Goal: Transaction & Acquisition: Purchase product/service

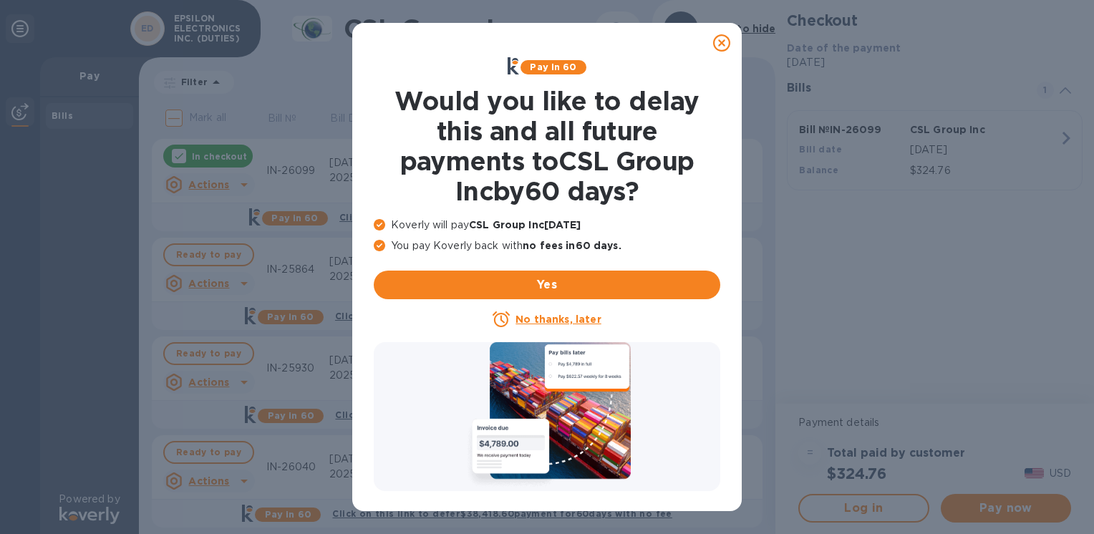
click at [723, 42] on icon at bounding box center [721, 42] width 17 height 17
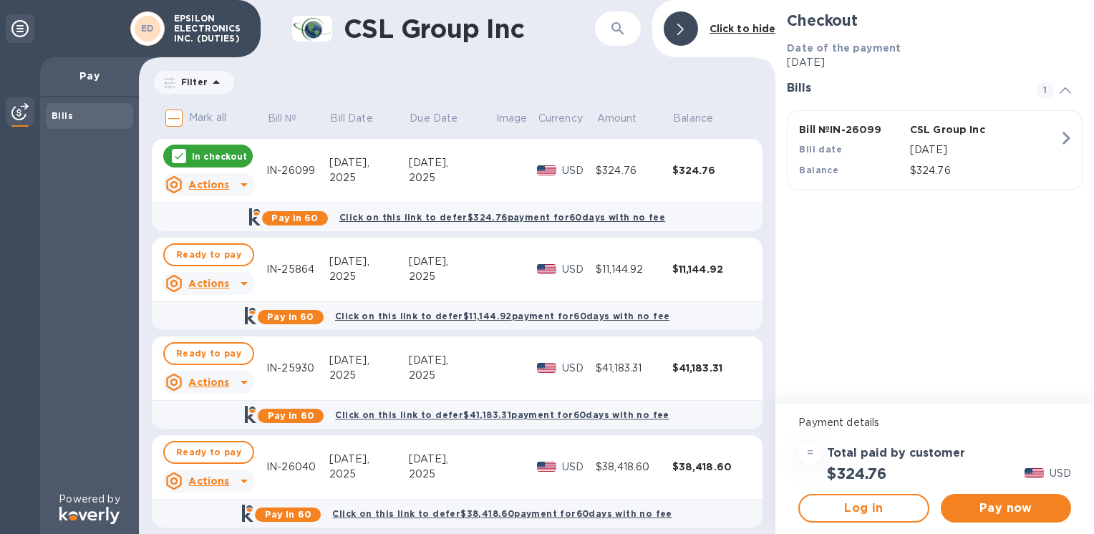
click at [200, 156] on p "In checkout" at bounding box center [219, 156] width 55 height 12
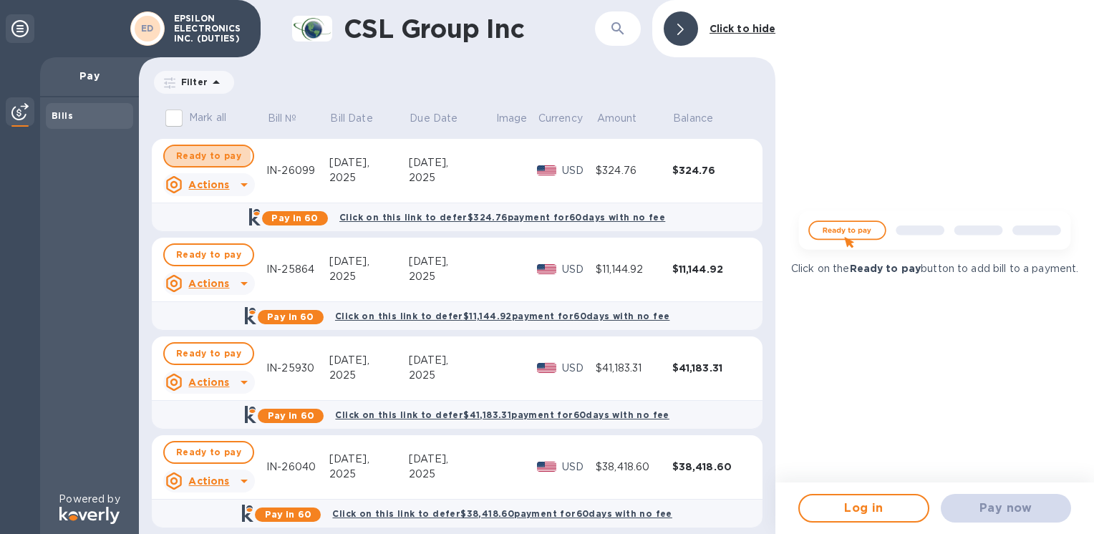
click at [200, 156] on span "Ready to pay" at bounding box center [208, 156] width 65 height 17
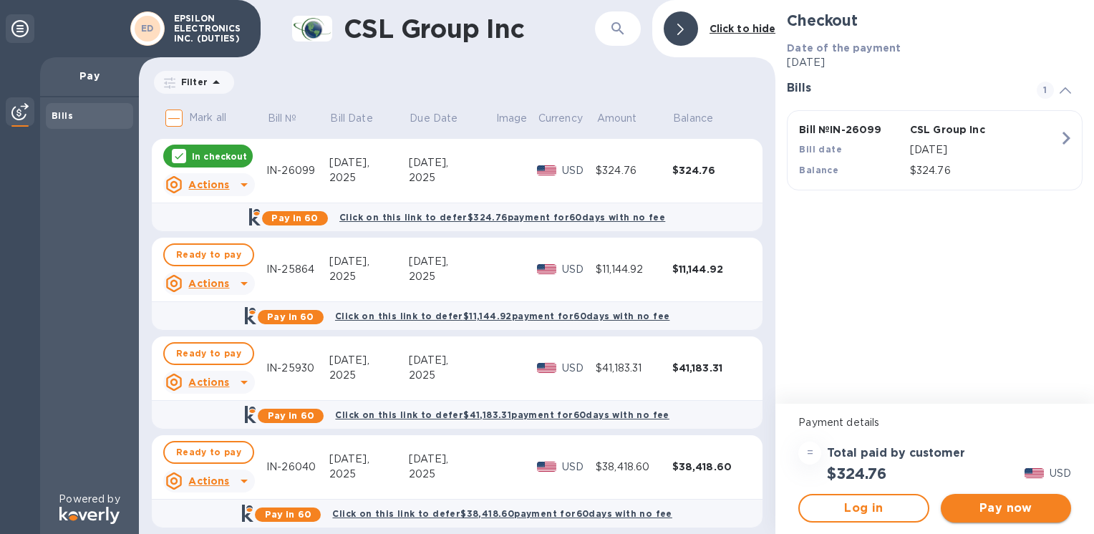
drag, startPoint x: 972, startPoint y: 514, endPoint x: 979, endPoint y: 506, distance: 10.6
click at [973, 514] on span "Pay now" at bounding box center [1006, 508] width 107 height 17
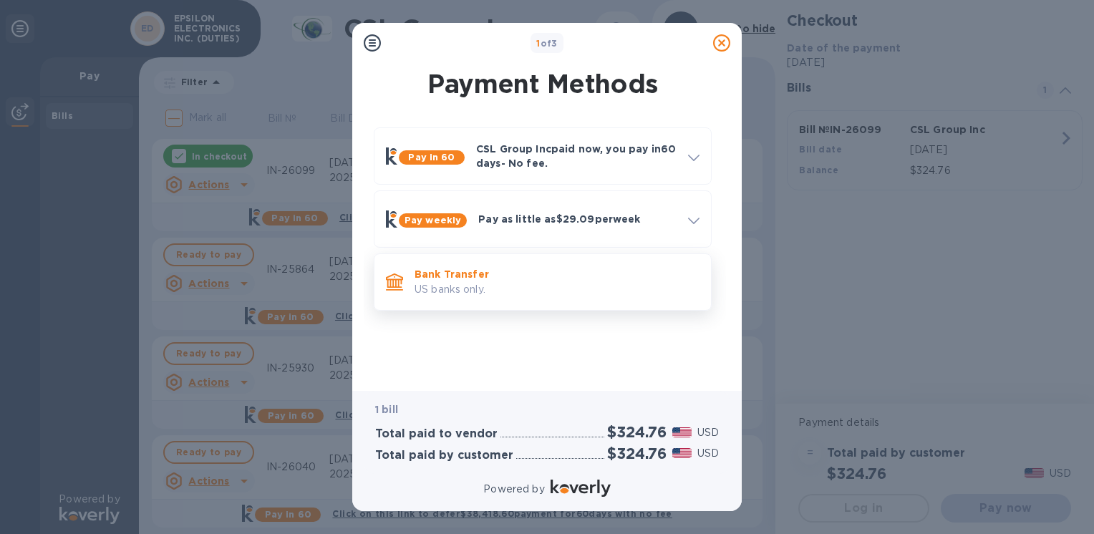
click at [482, 285] on p "US banks only." at bounding box center [557, 289] width 285 height 15
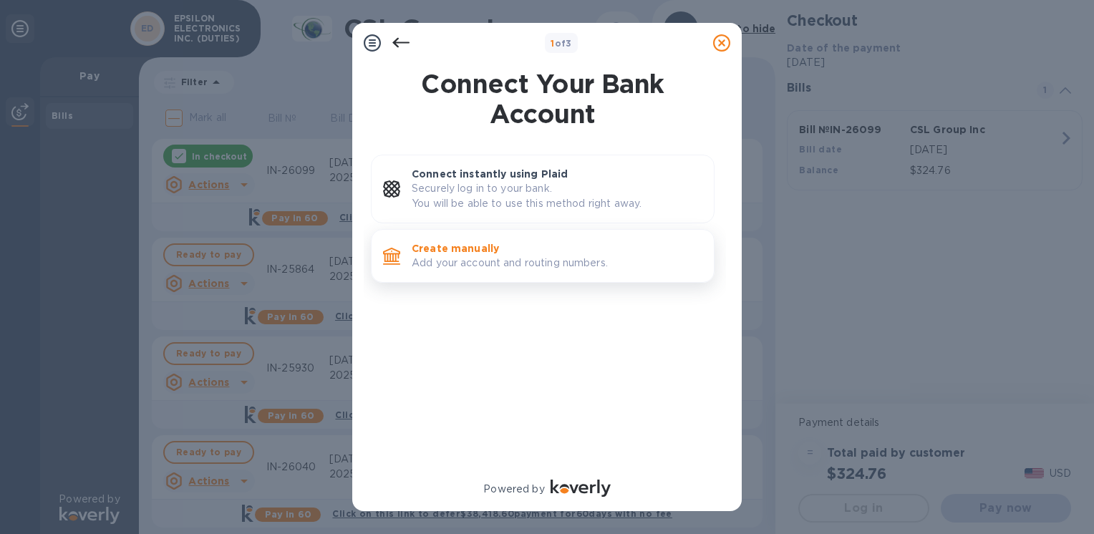
click at [468, 264] on p "Add your account and routing numbers." at bounding box center [557, 263] width 291 height 15
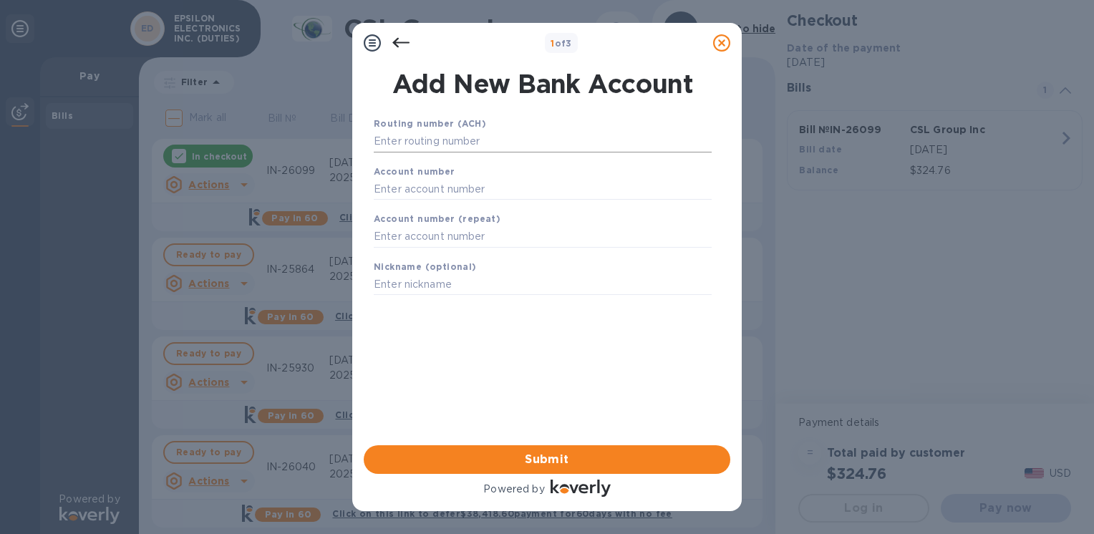
click at [443, 141] on input "text" at bounding box center [543, 141] width 338 height 21
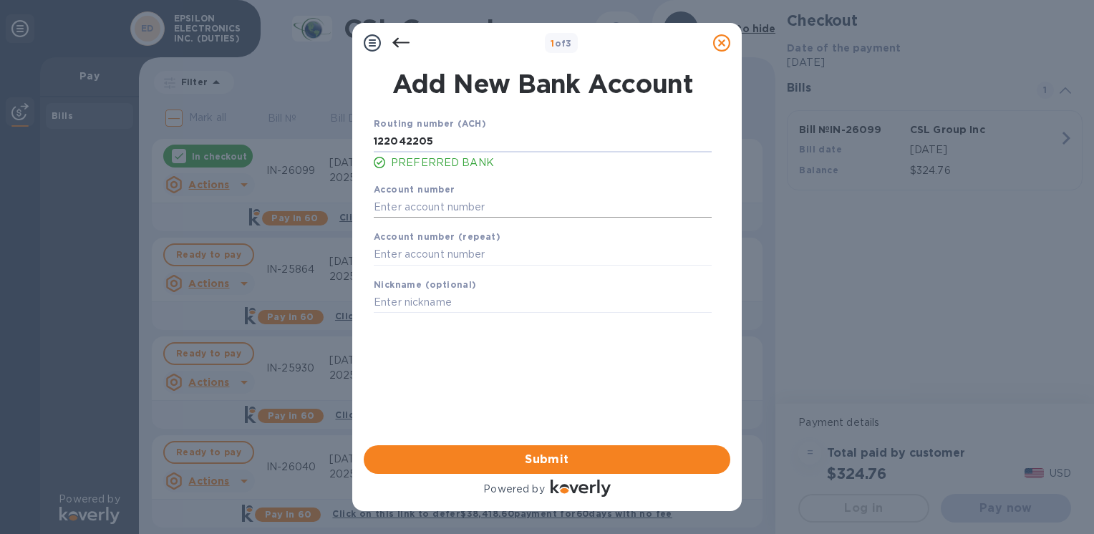
type input "122042205"
click at [433, 214] on input "text" at bounding box center [543, 206] width 338 height 21
type input "004633725"
click at [420, 266] on input "text" at bounding box center [543, 254] width 338 height 21
type input "004633725"
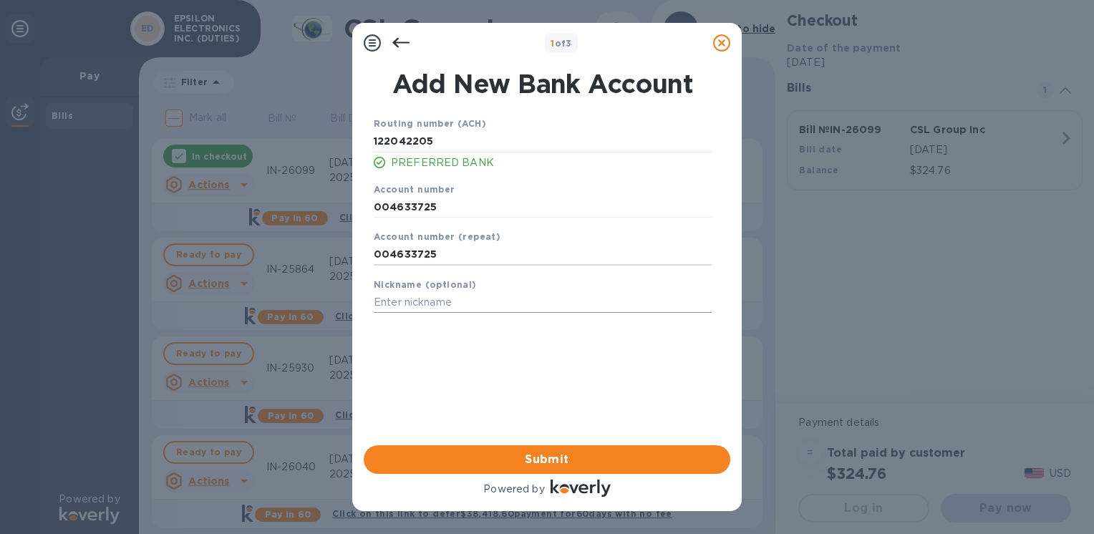
click at [404, 304] on input "text" at bounding box center [543, 302] width 338 height 21
click at [528, 463] on span "Submit" at bounding box center [547, 459] width 344 height 17
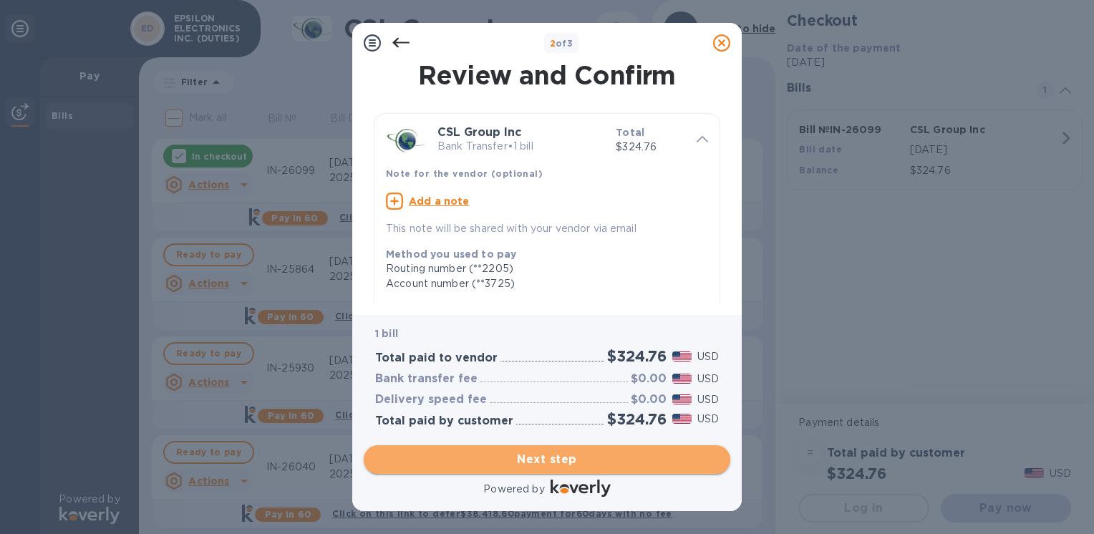
click at [519, 458] on span "Next step" at bounding box center [547, 459] width 344 height 17
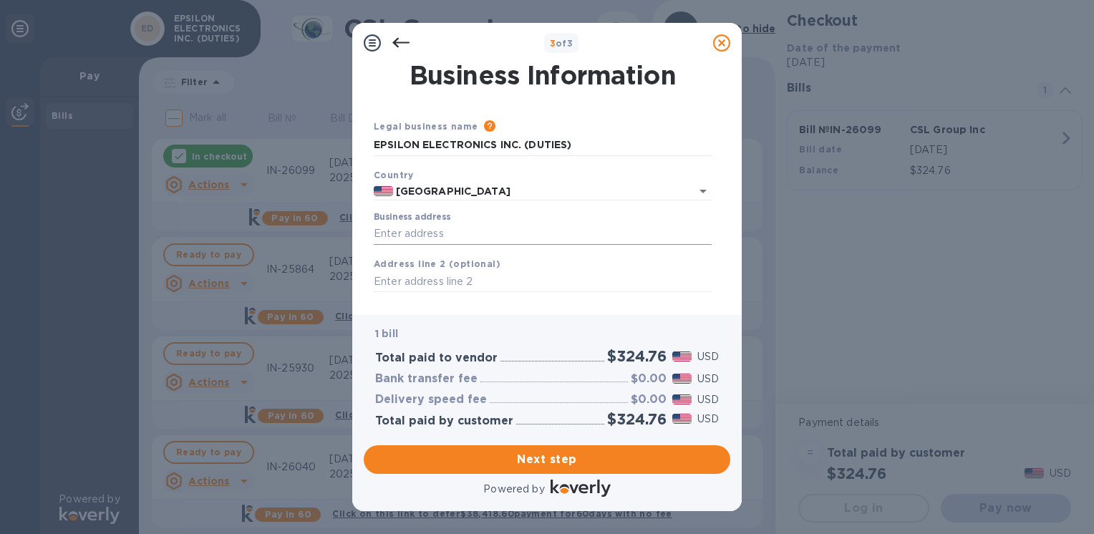
click at [422, 236] on input "Business address" at bounding box center [543, 233] width 338 height 21
type input "[STREET_ADDRESS]"
type input "Montebello"
type input "CA"
type input "90640"
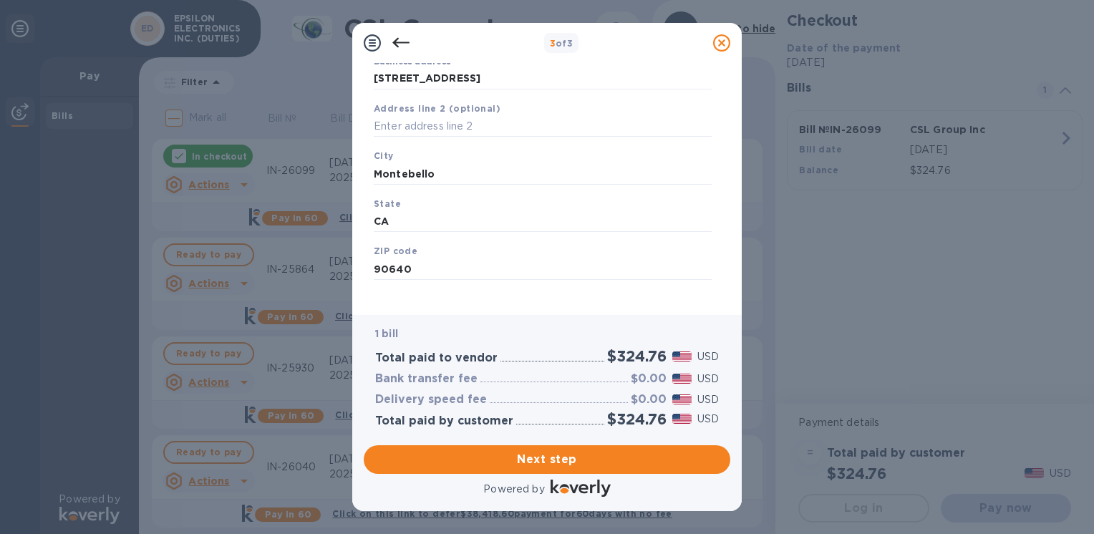
scroll to position [168, 0]
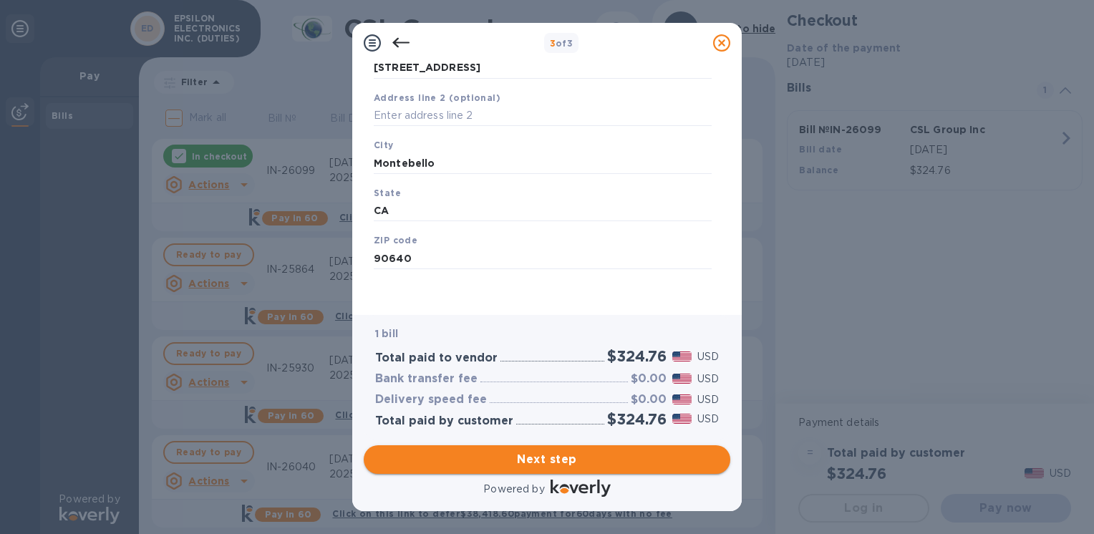
click at [508, 463] on span "Next step" at bounding box center [547, 459] width 344 height 17
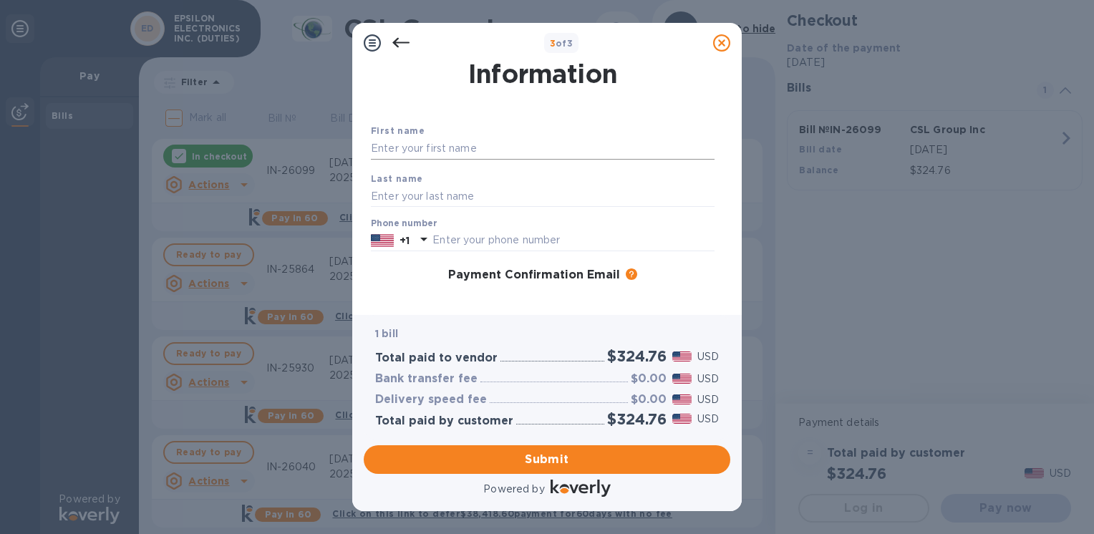
scroll to position [24, 0]
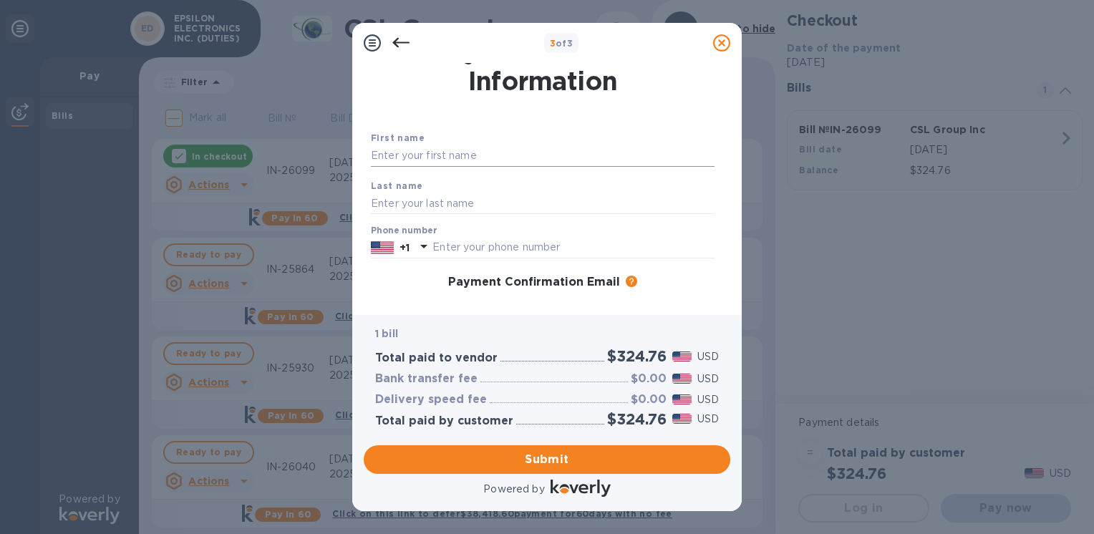
click at [468, 156] on input "text" at bounding box center [543, 155] width 344 height 21
type input "[PERSON_NAME]"
click at [385, 206] on input "text" at bounding box center [543, 203] width 344 height 21
type input "[PERSON_NAME]"
drag, startPoint x: 375, startPoint y: 279, endPoint x: 405, endPoint y: 259, distance: 35.6
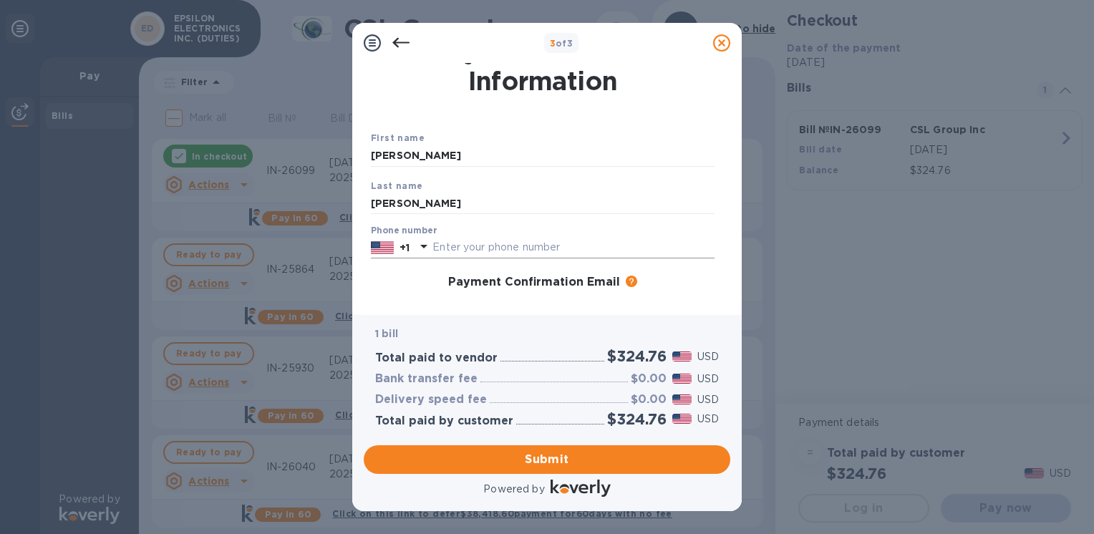
click at [375, 279] on div "Payment Confirmation Email The added email addresses will be used to send the p…" at bounding box center [543, 283] width 344 height 14
click at [427, 243] on icon at bounding box center [423, 246] width 17 height 17
click at [451, 245] on input "text" at bounding box center [574, 247] width 282 height 21
type input "3237223333"
click at [423, 291] on div "Payment Confirmation Email The added email addresses will be used to send the p…" at bounding box center [542, 283] width 355 height 26
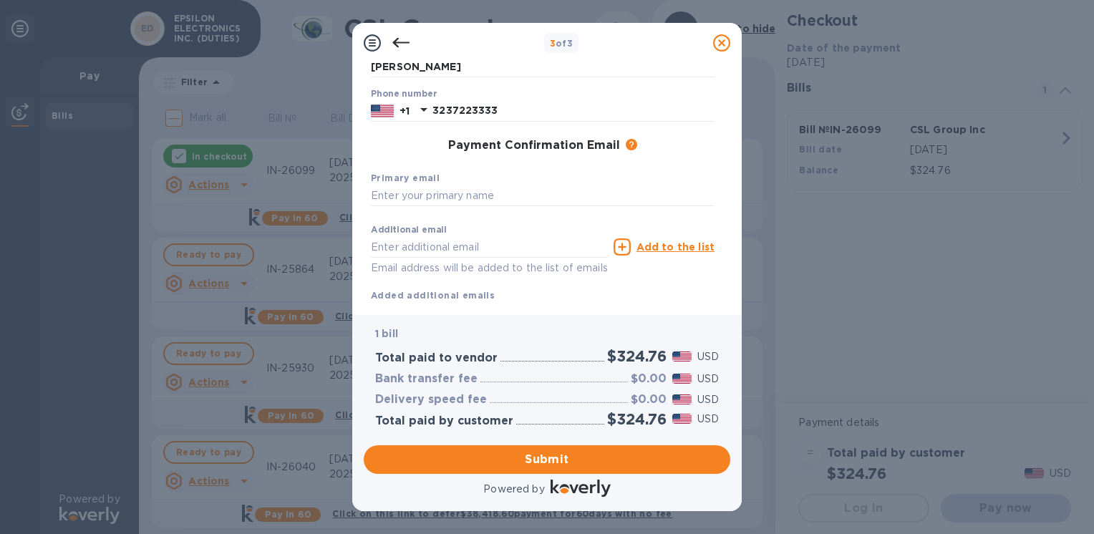
scroll to position [168, 0]
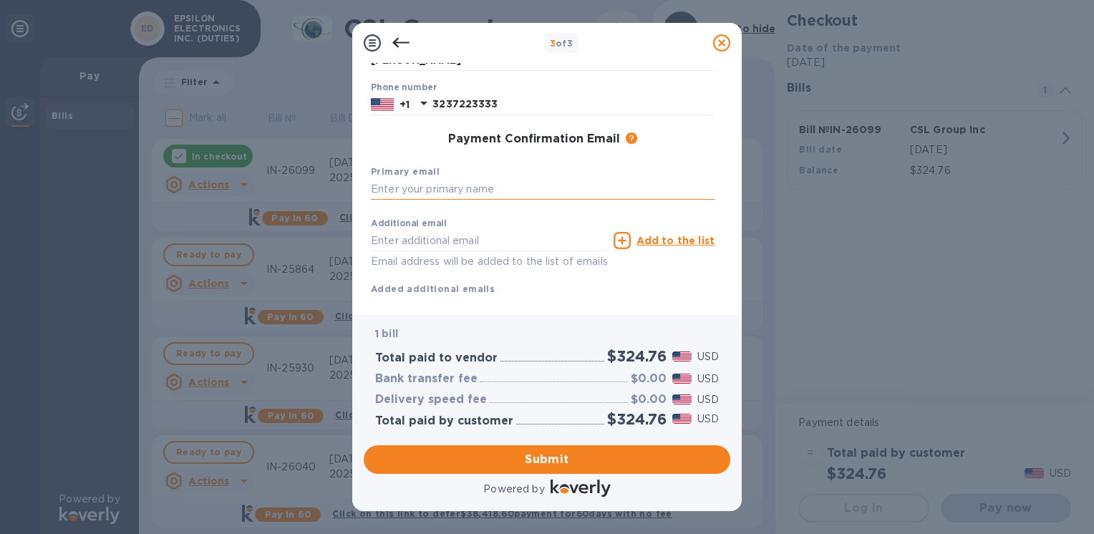
click at [405, 186] on input "text" at bounding box center [543, 189] width 344 height 21
type input "[PERSON_NAME][EMAIL_ADDRESS][DOMAIN_NAME]"
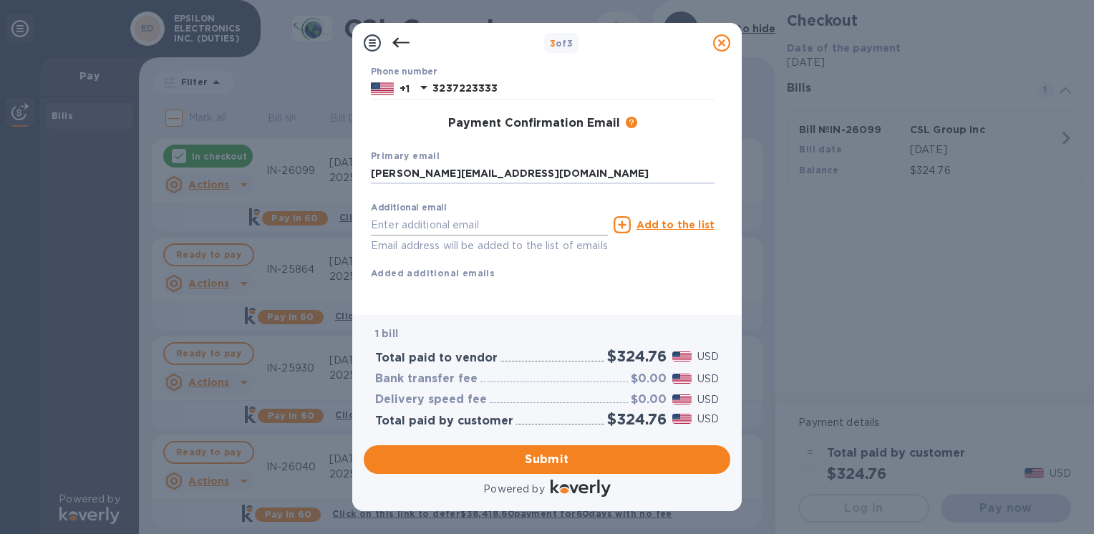
scroll to position [201, 0]
click at [520, 458] on span "Submit" at bounding box center [547, 459] width 344 height 17
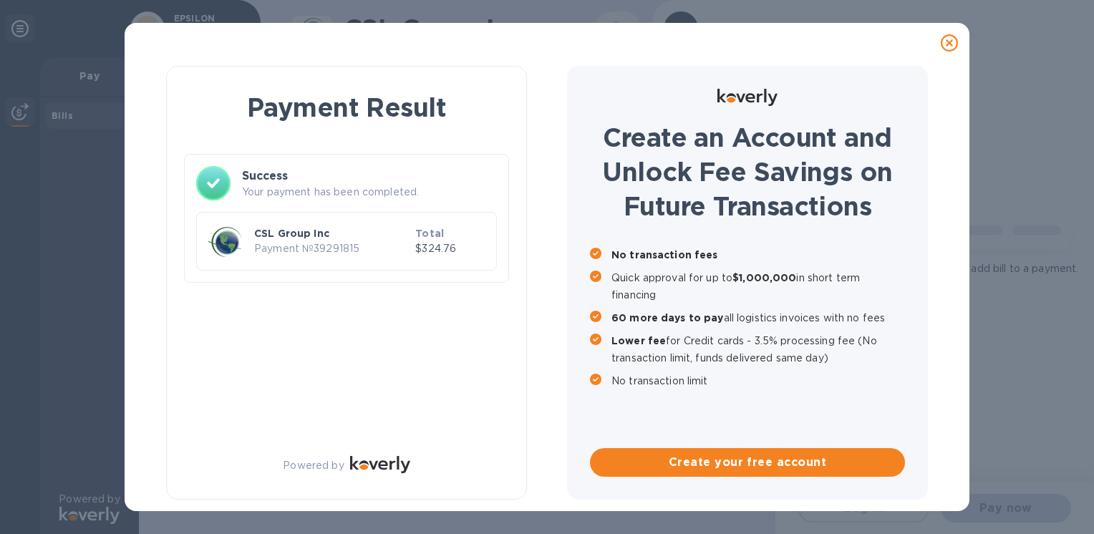
scroll to position [0, 0]
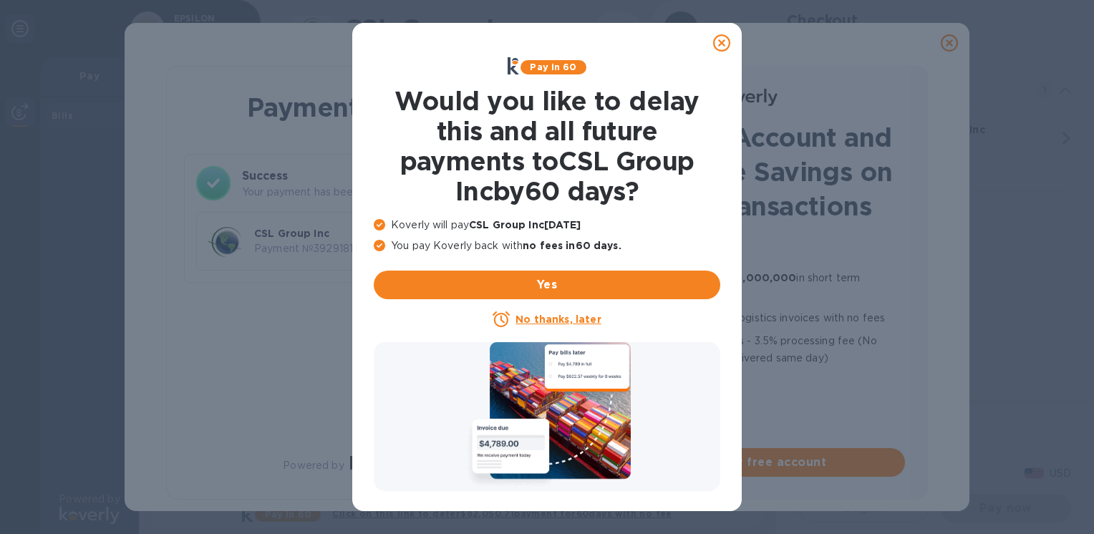
click at [722, 39] on icon at bounding box center [721, 42] width 17 height 17
